Goal: Contribute content

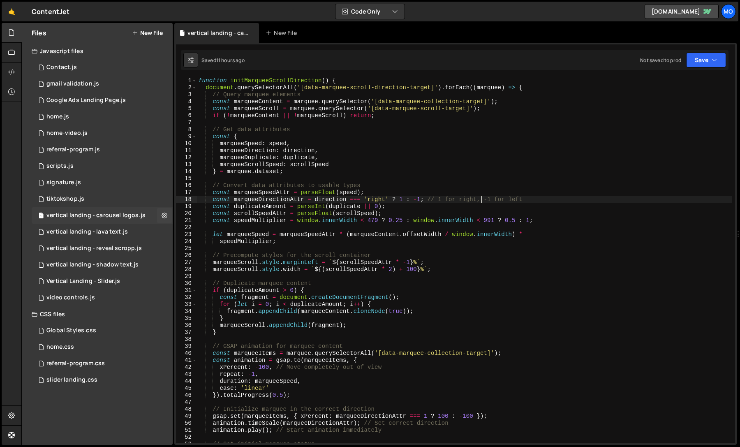
click at [135, 217] on div "vertical landing - carousel logos.js" at bounding box center [95, 215] width 99 height 7
click at [259, 235] on div "function initMarqueeScrollDirection ( ) { document . querySelectorAll ( '[data-…" at bounding box center [464, 267] width 535 height 380
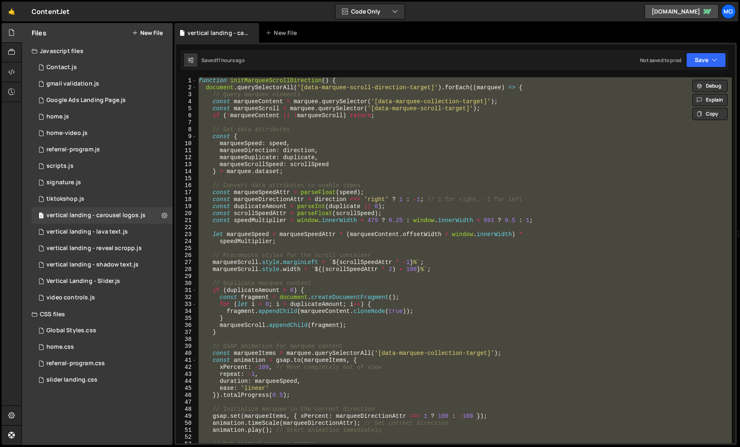
paste textarea "};"
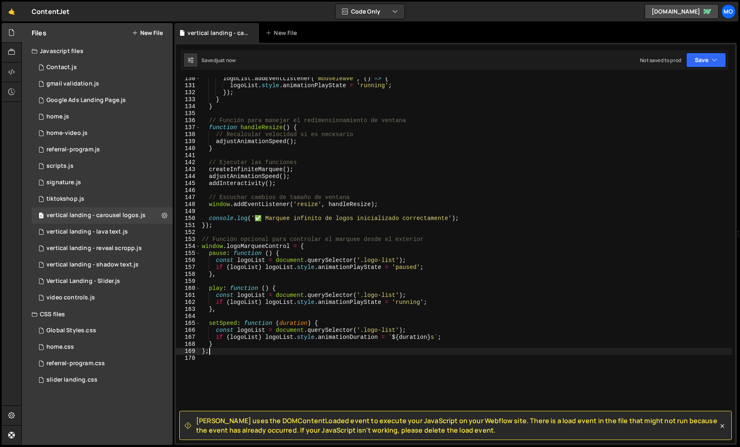
scroll to position [903, 0]
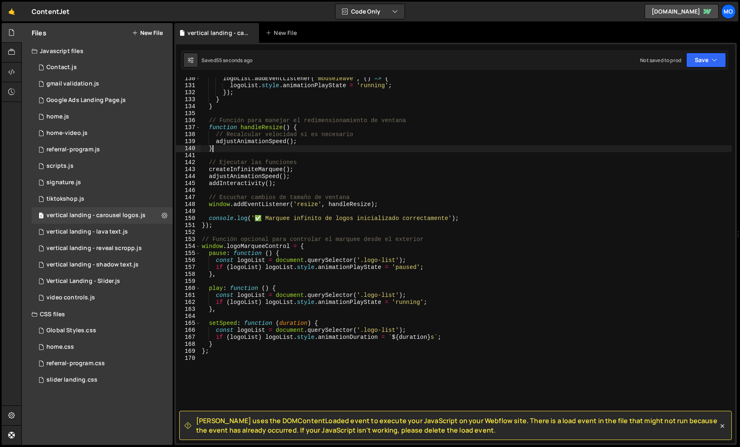
click at [398, 150] on div "logoList . addEventListener ( 'mouseleave' , ( ) => { logoList . style . animat…" at bounding box center [465, 265] width 531 height 380
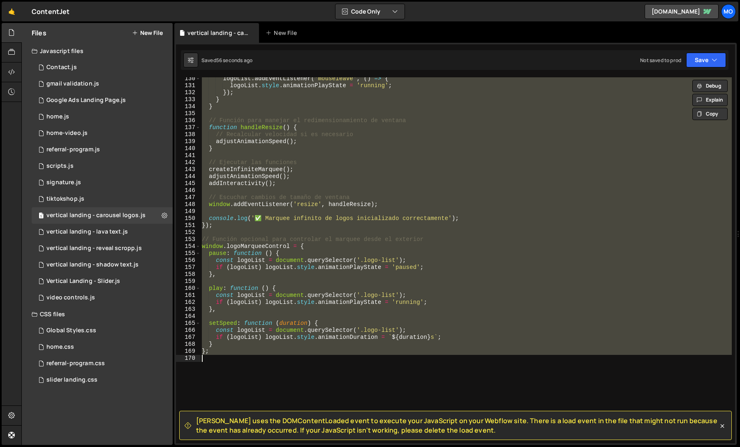
paste textarea
type textarea "};"
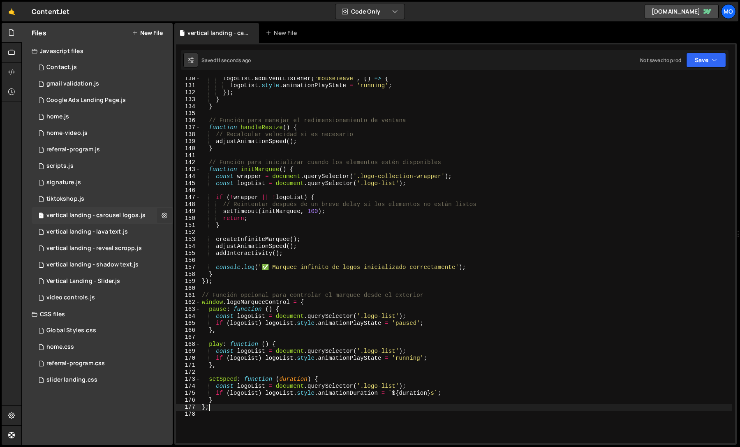
click at [163, 215] on icon at bounding box center [165, 215] width 6 height 8
type input "vertical landing - carousel logos"
radio input "true"
checkbox input "true"
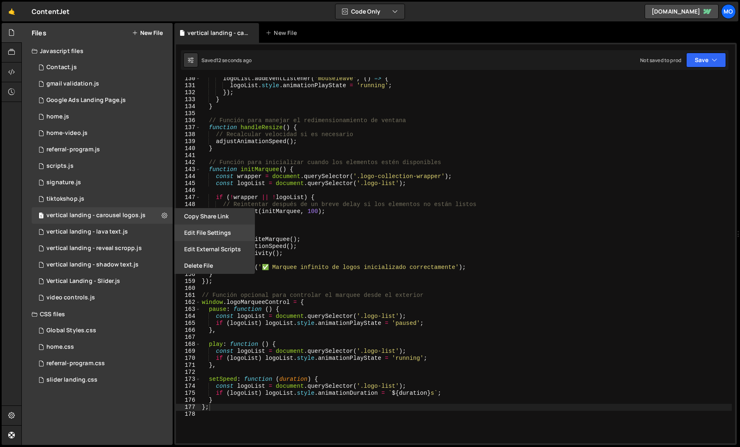
click at [181, 229] on button "Edit File Settings" at bounding box center [214, 232] width 81 height 16
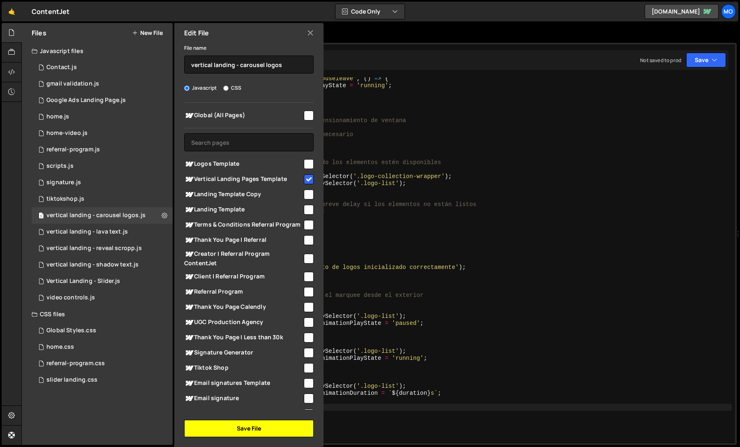
click at [216, 422] on button "Save File" at bounding box center [248, 428] width 129 height 17
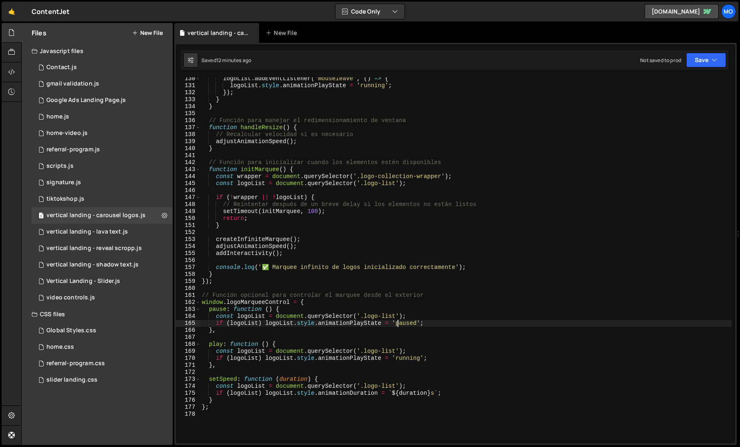
click at [397, 321] on div "logoList . addEventListener ( 'mouseleave' , ( ) => { logoList . style . animat…" at bounding box center [465, 265] width 531 height 380
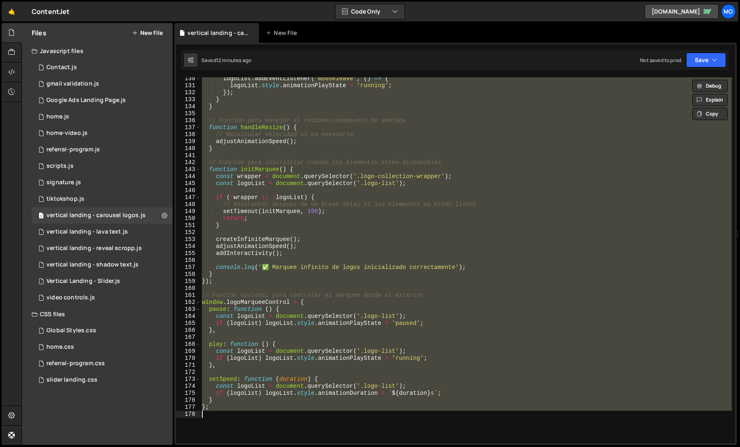
paste textarea ")();"
type textarea "})();"
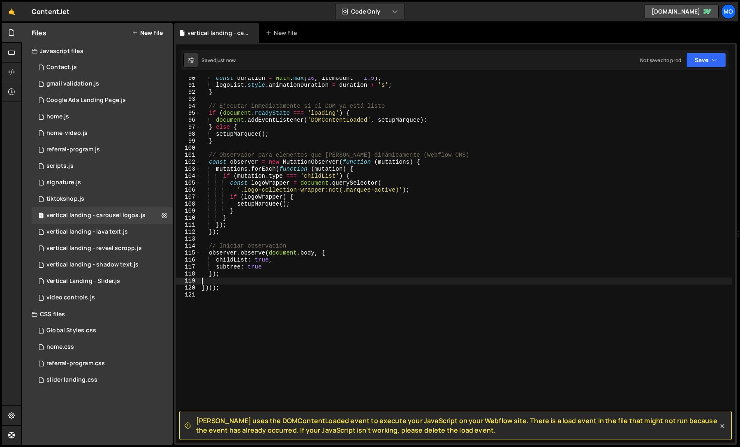
scroll to position [624, 0]
click at [448, 152] on div "const duration = Math . max ( 20 , itemCount * 1.5 ) ; logoList . style . anima…" at bounding box center [465, 265] width 531 height 380
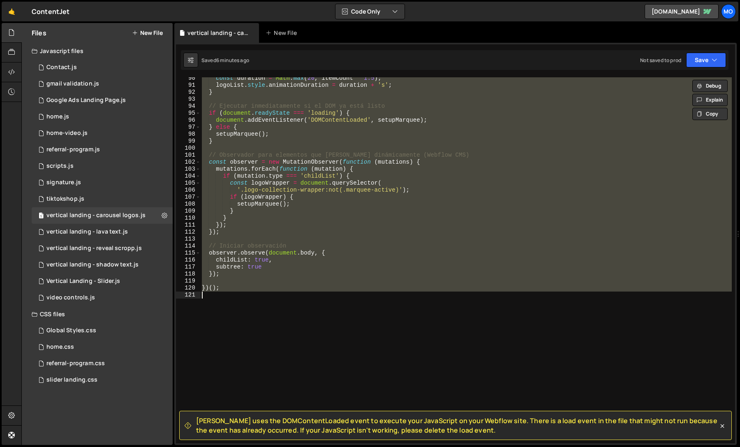
paste textarea
type textarea "})();"
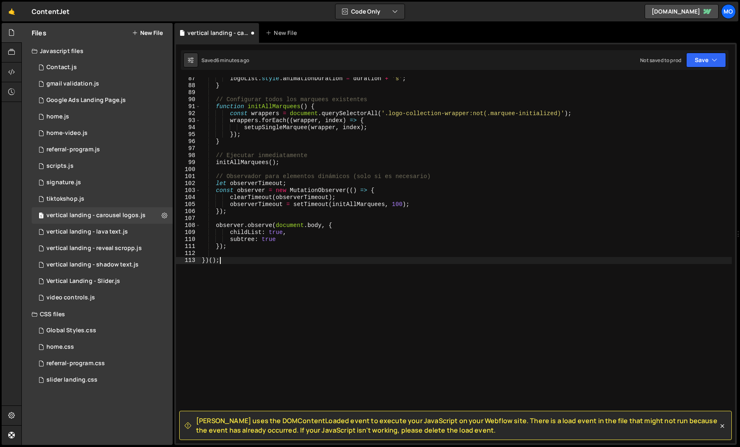
scroll to position [603, 0]
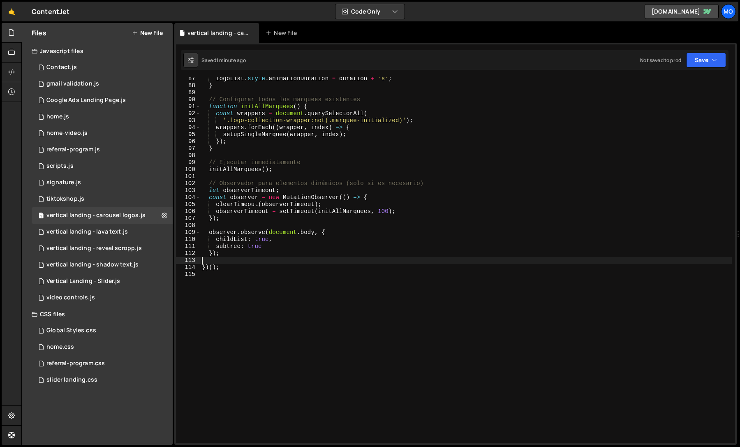
click at [306, 124] on div "logoList . style . animationDuration = duration + 's' ; } // Configurar todos l…" at bounding box center [465, 265] width 531 height 380
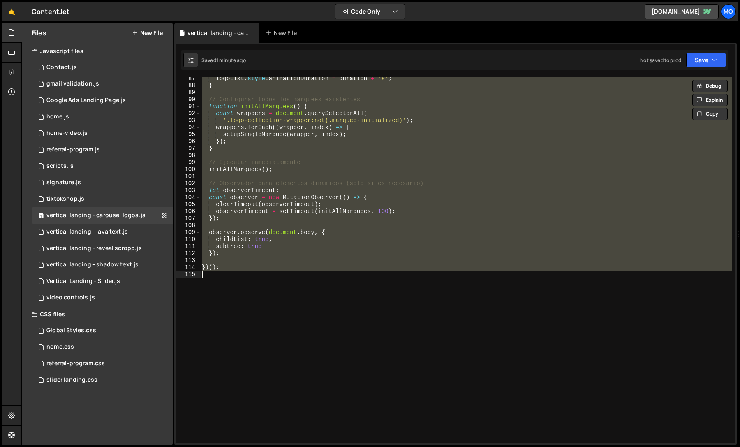
paste textarea
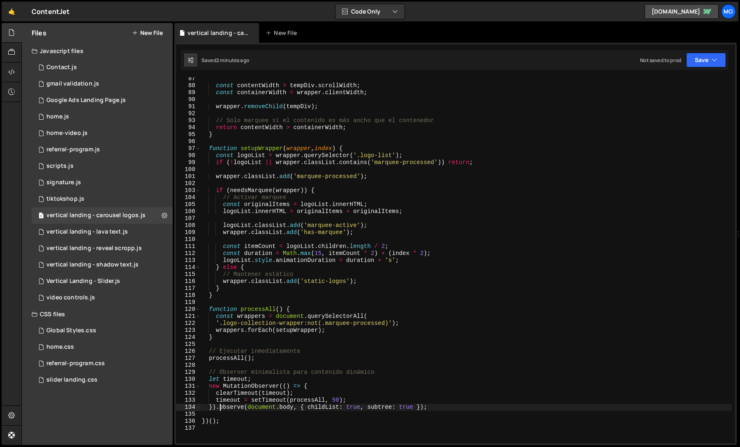
click at [509, 125] on div "const contentWidth = tempDiv . scrollWidth ; const containerWidth = wrapper . c…" at bounding box center [465, 265] width 531 height 380
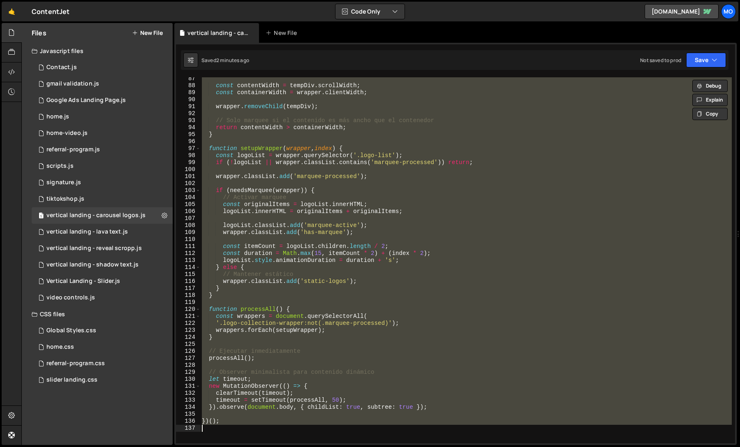
paste textarea
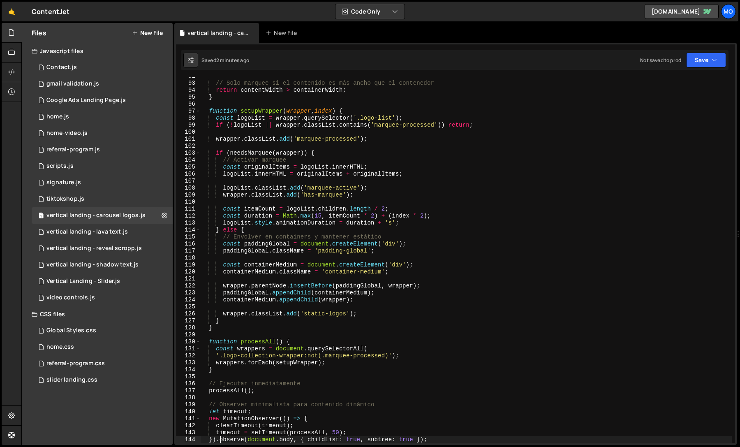
click at [464, 296] on div "// Solo marquee si el contenido es más ancho que el contenedor return contentWi…" at bounding box center [465, 263] width 531 height 380
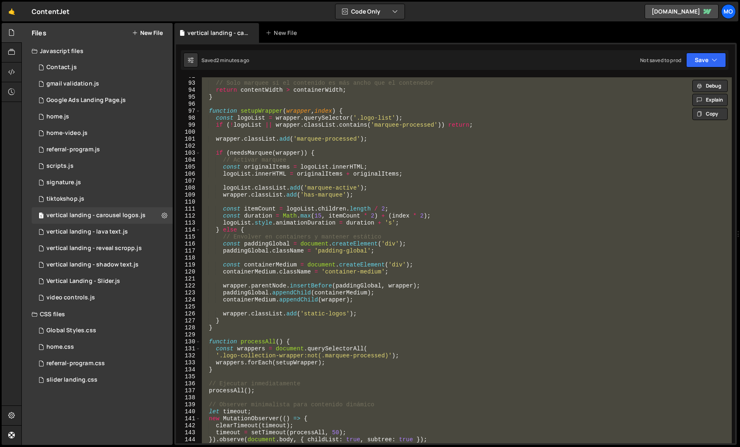
paste textarea
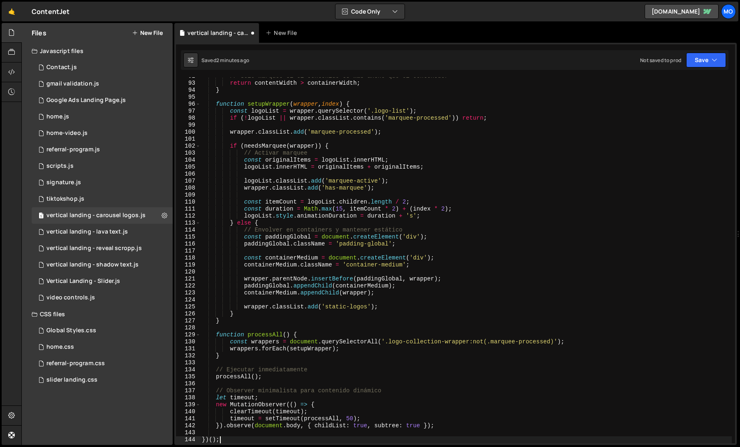
type textarea "}).observe(document.body, { childList: true, subtree: true });"
